Goal: Information Seeking & Learning: Learn about a topic

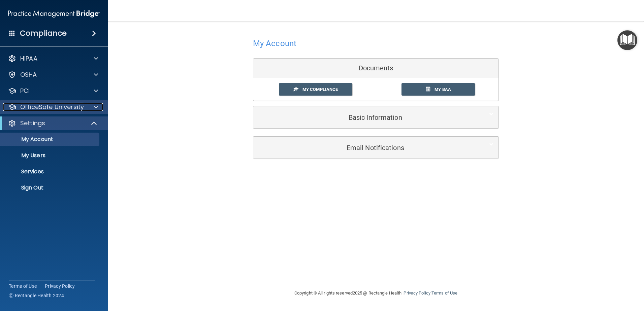
click at [71, 108] on p "OfficeSafe University" at bounding box center [52, 107] width 64 height 8
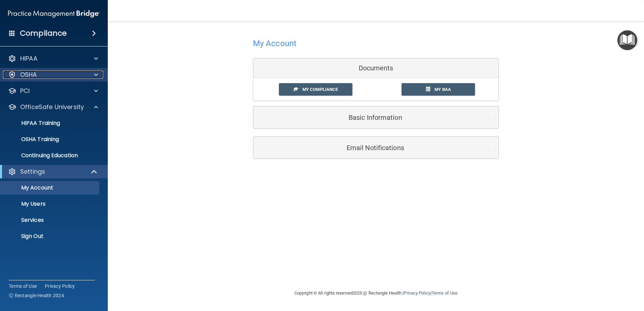
click at [63, 76] on div "OSHA" at bounding box center [45, 75] width 84 height 8
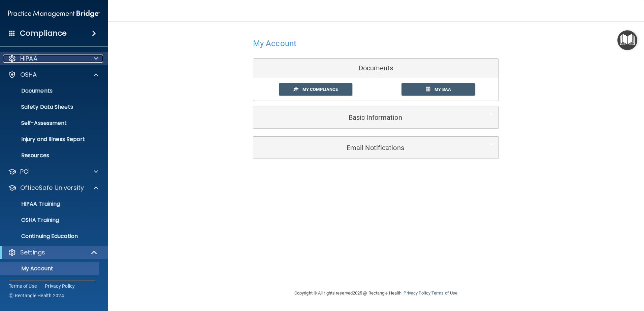
click at [65, 61] on div "HIPAA" at bounding box center [45, 59] width 84 height 8
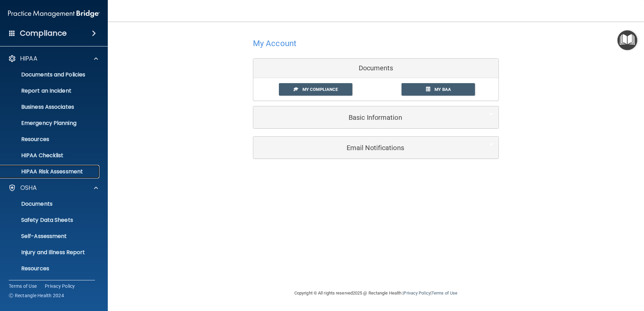
click at [73, 170] on p "HIPAA Risk Assessment" at bounding box center [50, 171] width 92 height 7
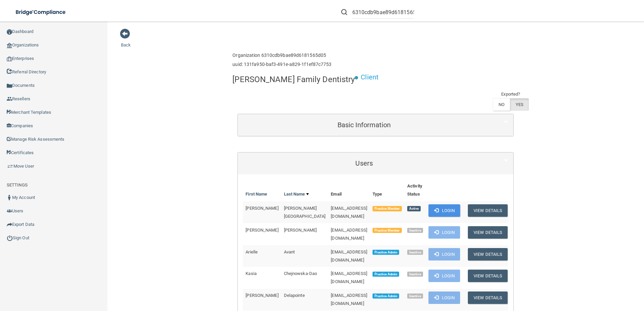
scroll to position [135, 0]
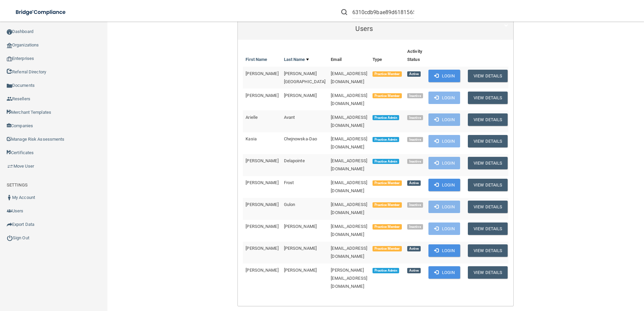
click at [351, 12] on div "6310cdb9bae89d6181565d05" at bounding box center [377, 12] width 73 height 12
drag, startPoint x: 352, startPoint y: 12, endPoint x: 412, endPoint y: 12, distance: 60.6
click at [412, 12] on form "6310cdb9bae89d6181565d05" at bounding box center [377, 12] width 83 height 12
